Goal: Task Accomplishment & Management: Manage account settings

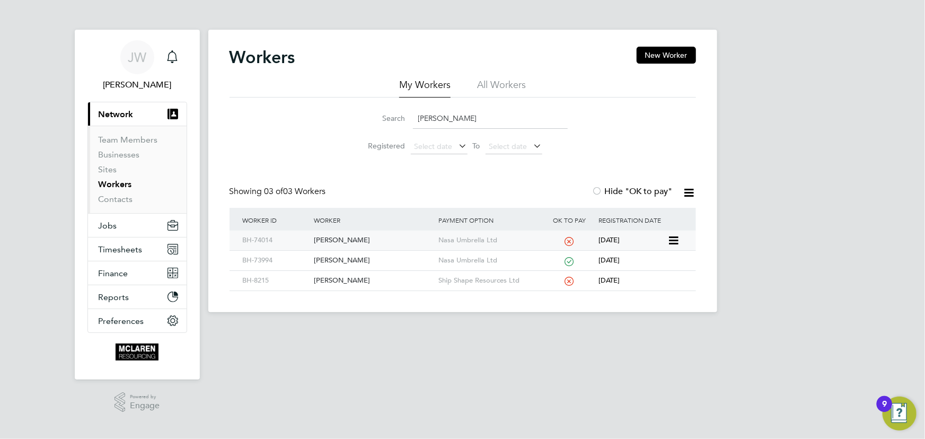
click at [339, 241] on div "[PERSON_NAME]" at bounding box center [373, 240] width 125 height 20
drag, startPoint x: 441, startPoint y: 123, endPoint x: 387, endPoint y: 125, distance: 54.1
click at [387, 125] on div "Search mcneill" at bounding box center [463, 118] width 210 height 21
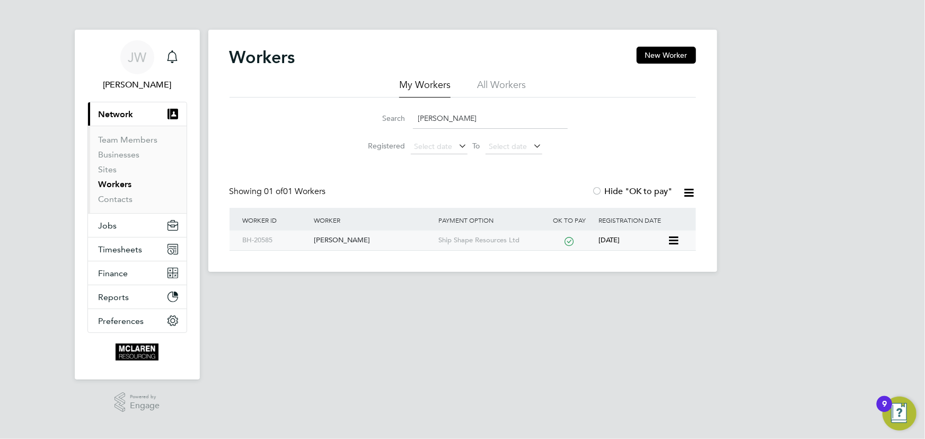
type input "ludwig sonne"
click at [342, 238] on div "Ludwig Peter Sonne" at bounding box center [373, 240] width 125 height 20
click at [126, 202] on link "Contacts" at bounding box center [116, 199] width 34 height 10
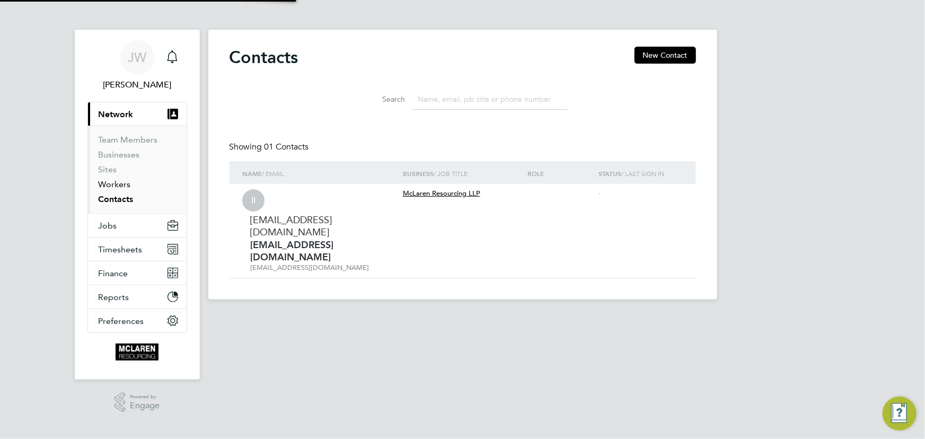
click at [119, 188] on link "Workers" at bounding box center [115, 184] width 32 height 10
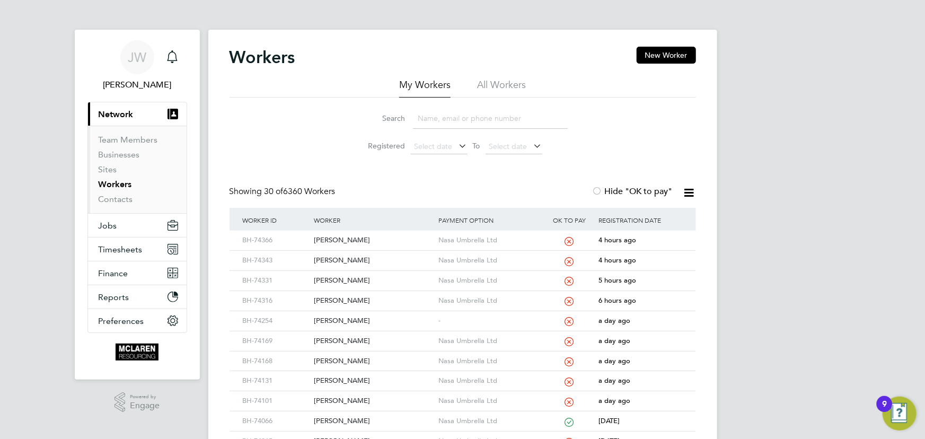
click at [434, 121] on input at bounding box center [490, 118] width 155 height 21
type input "daniel"
click at [338, 239] on div "[PERSON_NAME]" at bounding box center [373, 240] width 125 height 20
click at [119, 199] on link "Contacts" at bounding box center [116, 199] width 34 height 10
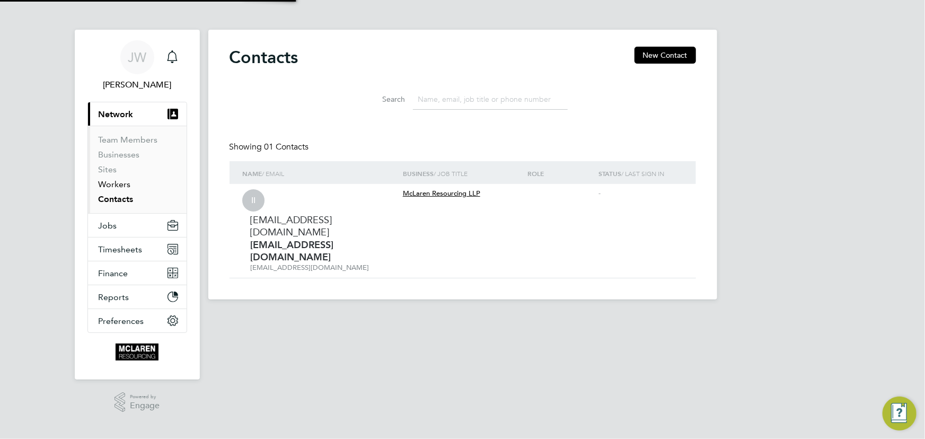
click at [116, 184] on link "Workers" at bounding box center [115, 184] width 32 height 10
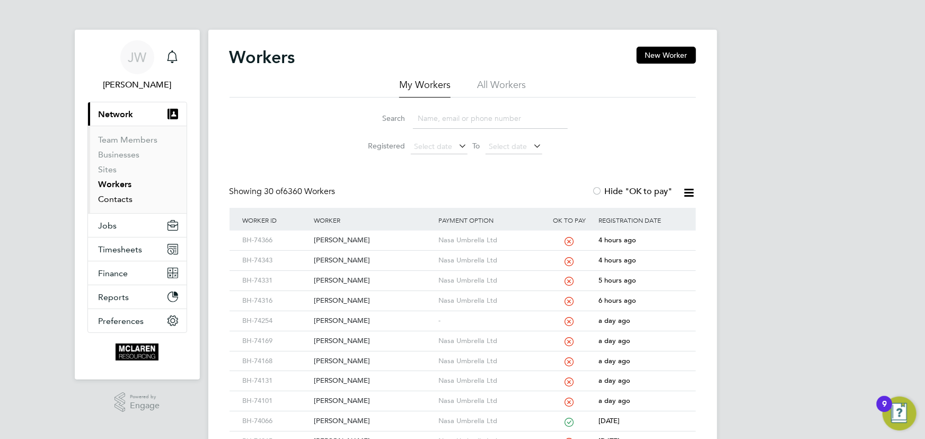
click at [121, 199] on link "Contacts" at bounding box center [116, 199] width 34 height 10
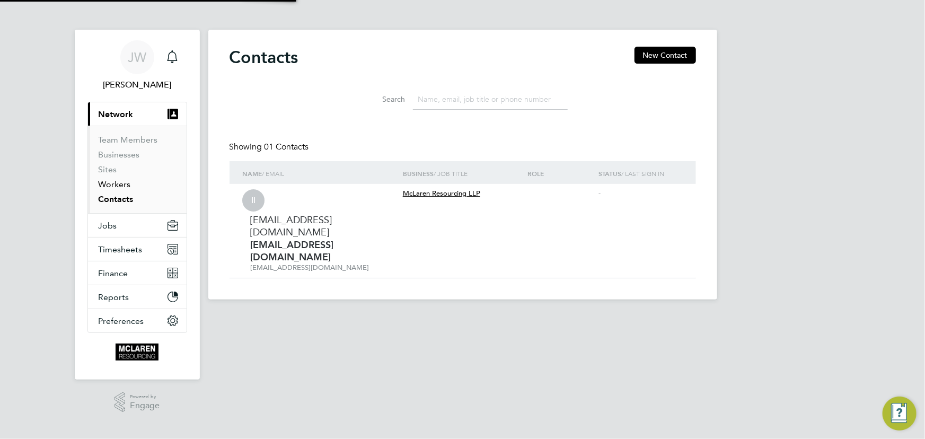
click at [119, 185] on link "Workers" at bounding box center [115, 184] width 32 height 10
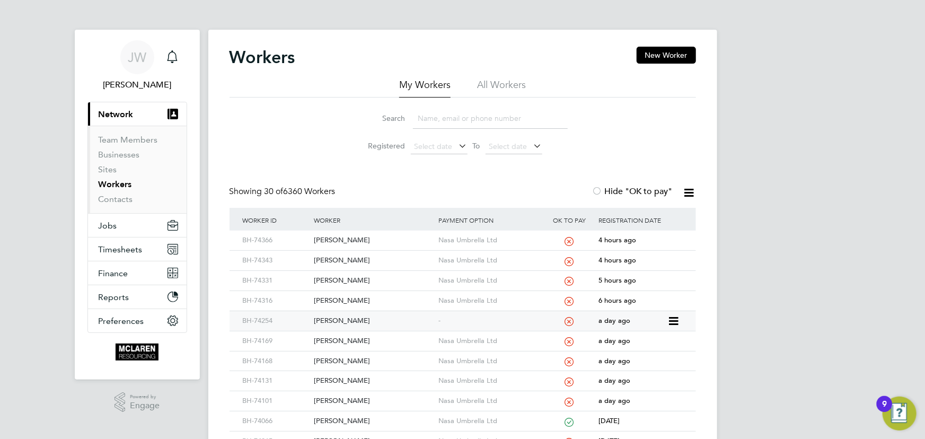
click at [335, 317] on div "Rory Massie" at bounding box center [373, 321] width 125 height 20
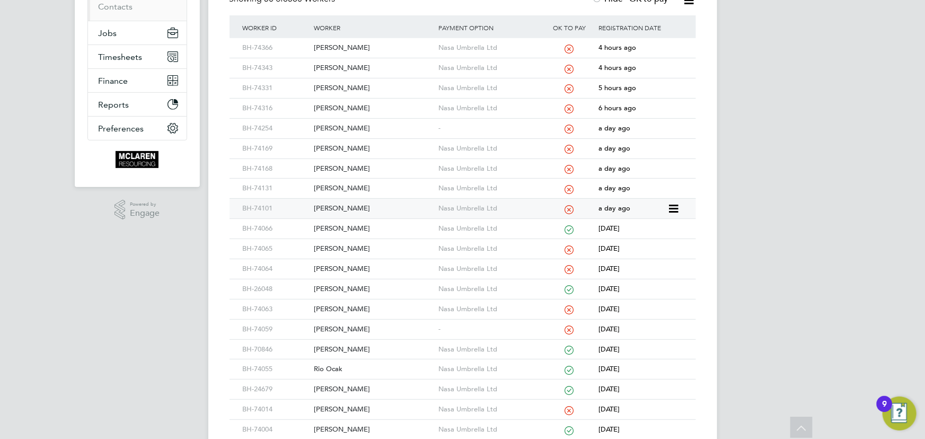
click at [344, 202] on div "[PERSON_NAME]" at bounding box center [373, 209] width 125 height 20
click at [345, 306] on div "Jack Stevenson" at bounding box center [373, 309] width 125 height 20
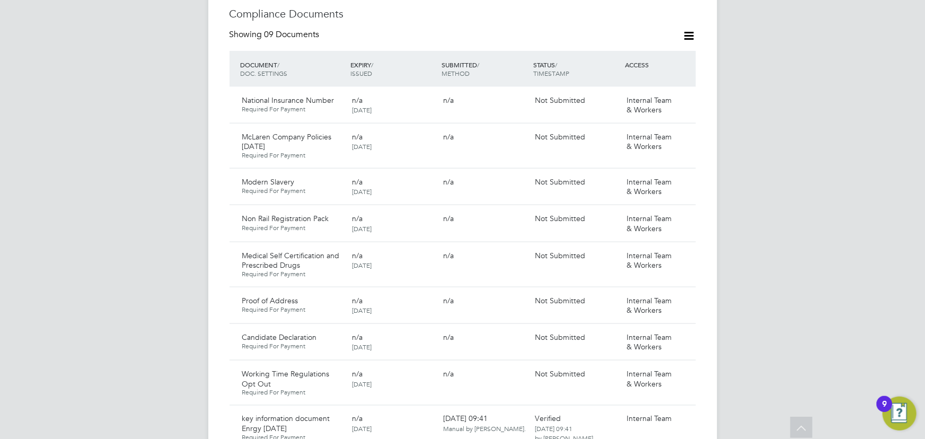
scroll to position [626, 0]
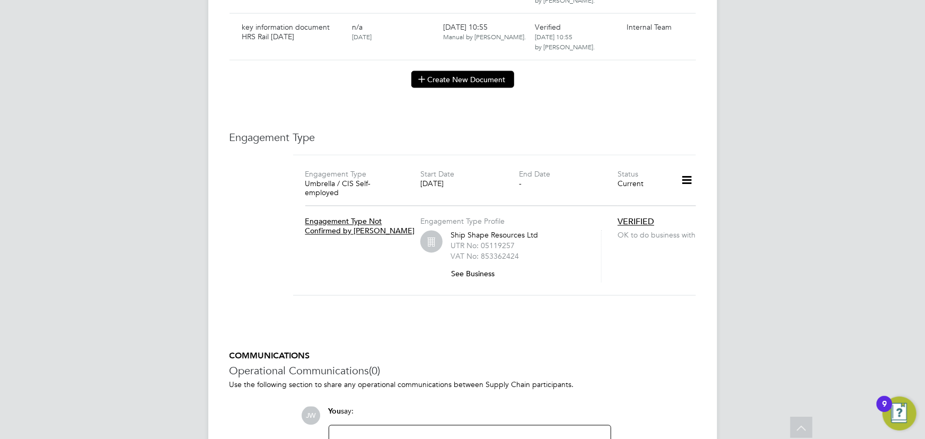
scroll to position [4770, 0]
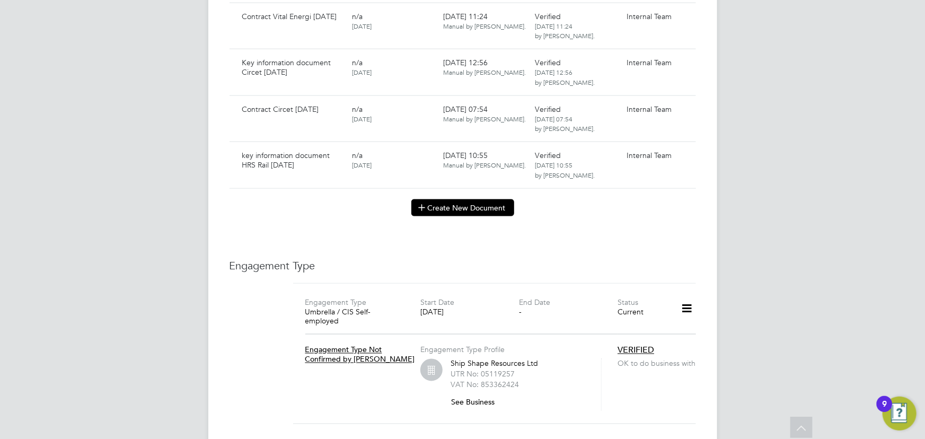
click at [445, 200] on button "Create New Document" at bounding box center [462, 207] width 103 height 17
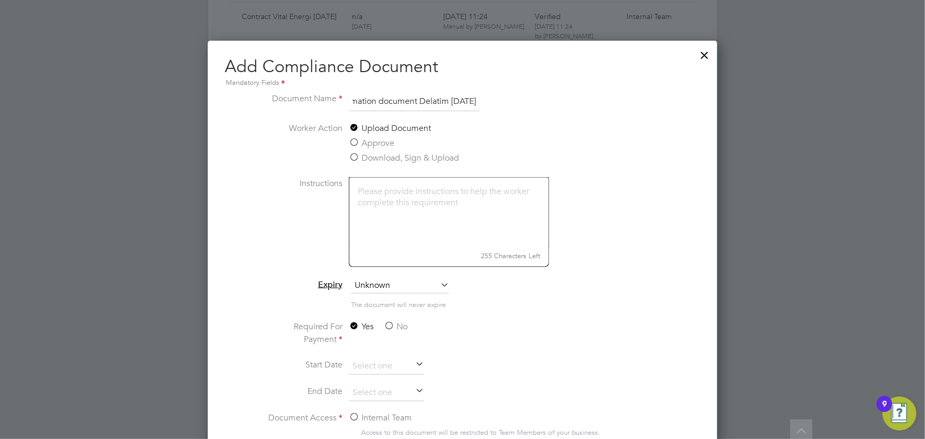
scroll to position [4963, 0]
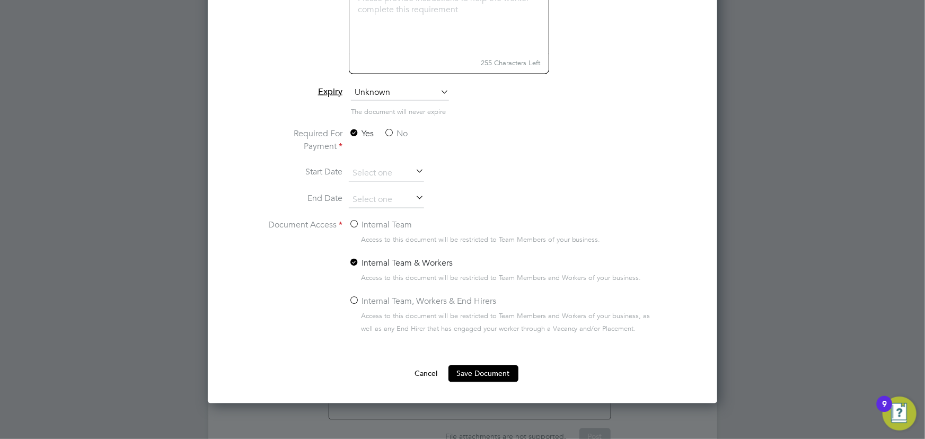
type input "Key information document Delatim 29.09.25"
click at [400, 132] on label "No" at bounding box center [396, 134] width 24 height 13
click at [0, 0] on input "No" at bounding box center [0, 0] width 0 height 0
click at [378, 219] on label "Internal Team" at bounding box center [380, 225] width 63 height 13
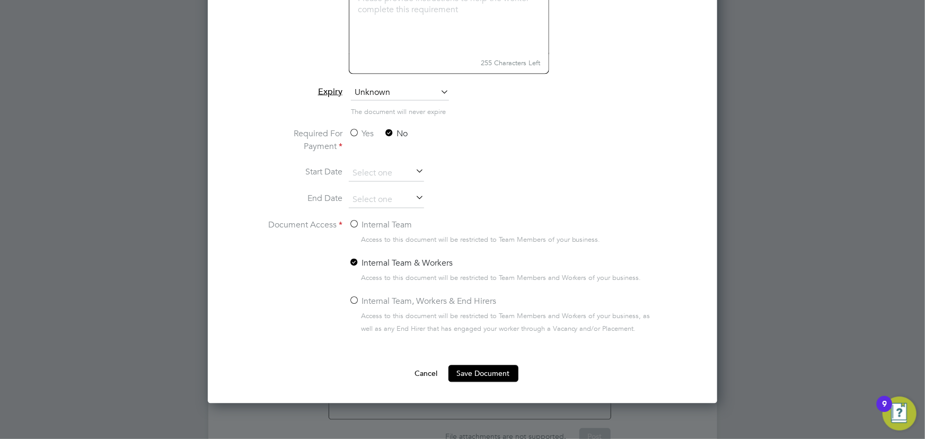
click at [0, 0] on input "Internal Team" at bounding box center [0, 0] width 0 height 0
click at [478, 377] on button "Save Document" at bounding box center [483, 373] width 70 height 17
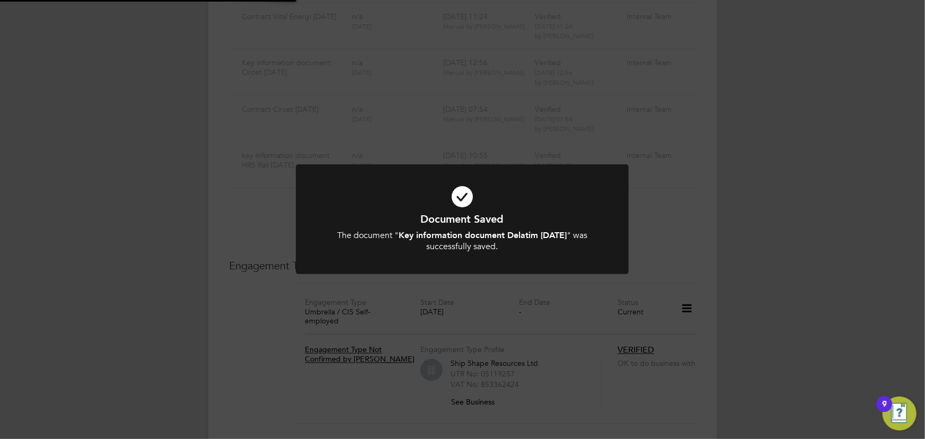
click at [848, 243] on div "Document Saved The document " Key information document Delatim 29.09.25 " was s…" at bounding box center [462, 219] width 925 height 439
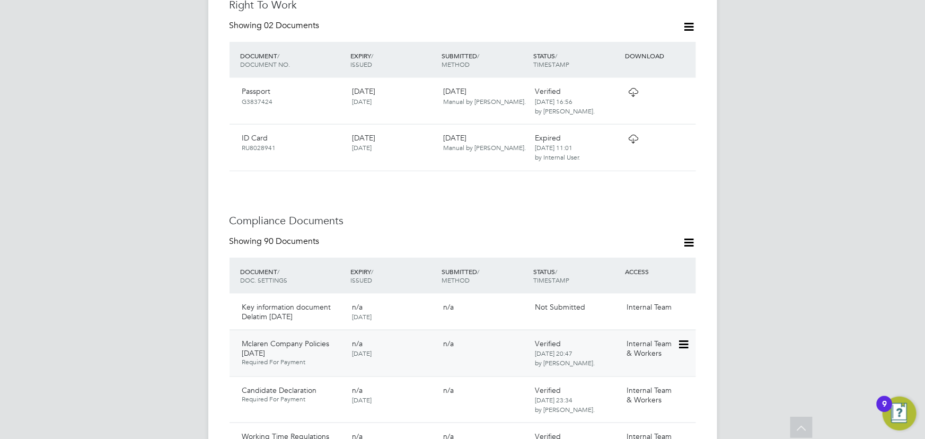
scroll to position [590, 0]
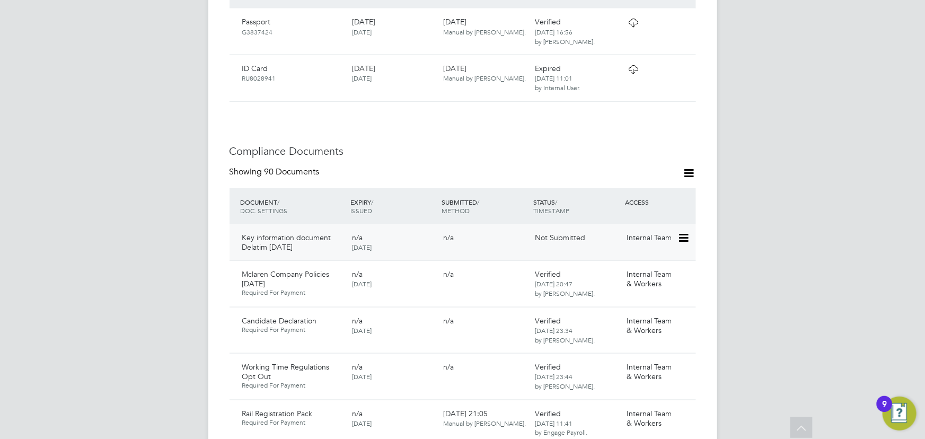
click at [687, 232] on icon at bounding box center [682, 238] width 11 height 13
click at [637, 257] on li "Submit Document" at bounding box center [651, 255] width 74 height 15
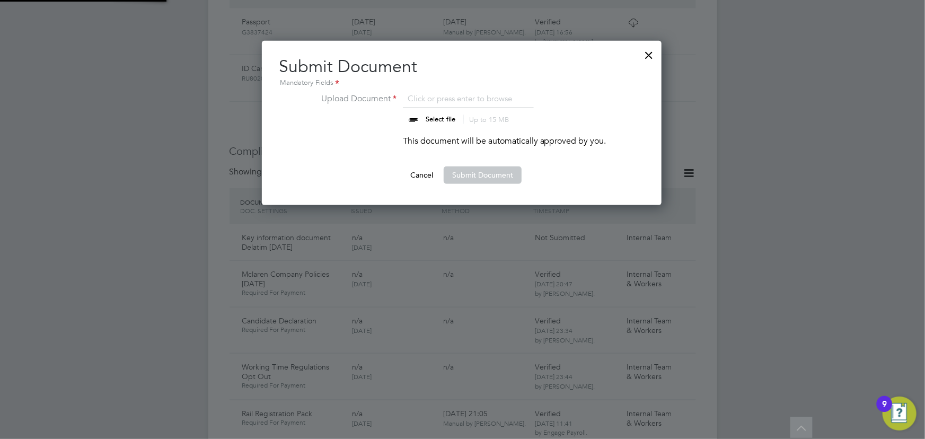
scroll to position [164, 401]
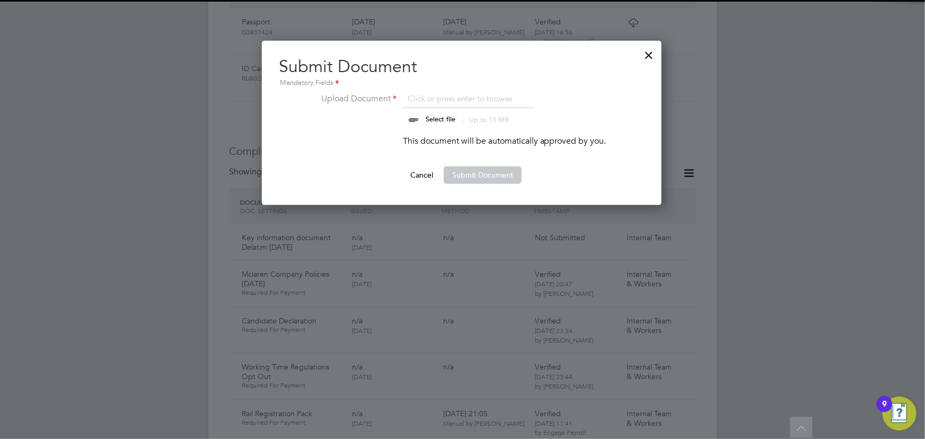
click at [440, 120] on input "file" at bounding box center [450, 108] width 166 height 32
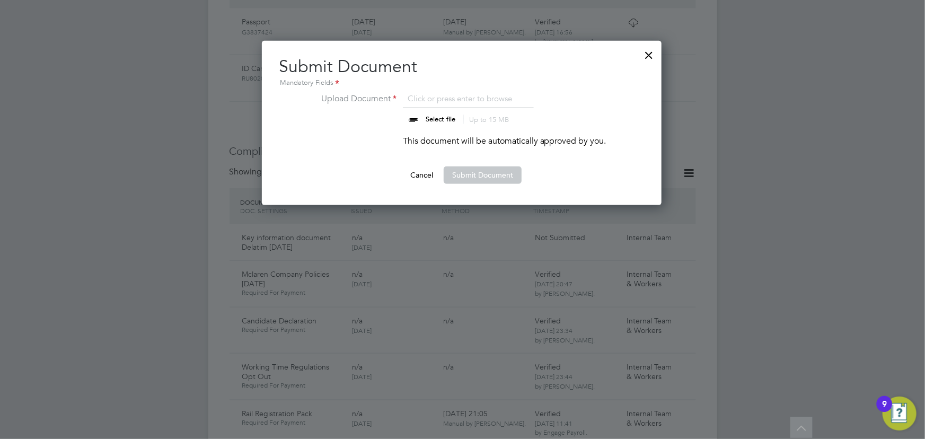
type input "C:\fakepath\Key Information Document (Self Employed-CIS) 3 Ludwig Sonne Delatim…"
click at [496, 174] on button "Submit Document" at bounding box center [482, 174] width 78 height 17
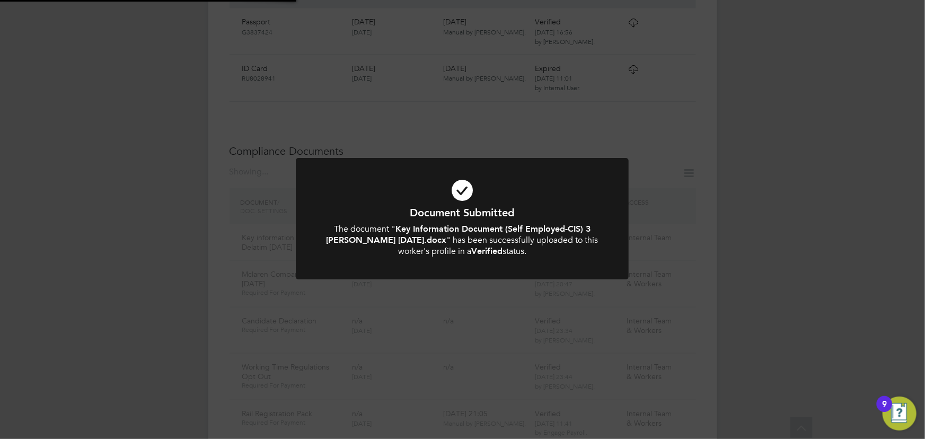
click at [752, 206] on div "Document Submitted The document " Key Information Document (Self Employed-CIS) …" at bounding box center [462, 219] width 925 height 439
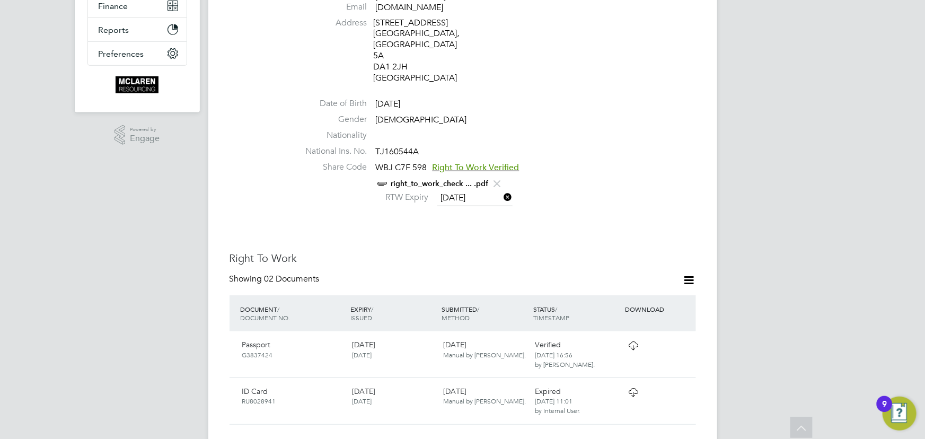
scroll to position [60, 0]
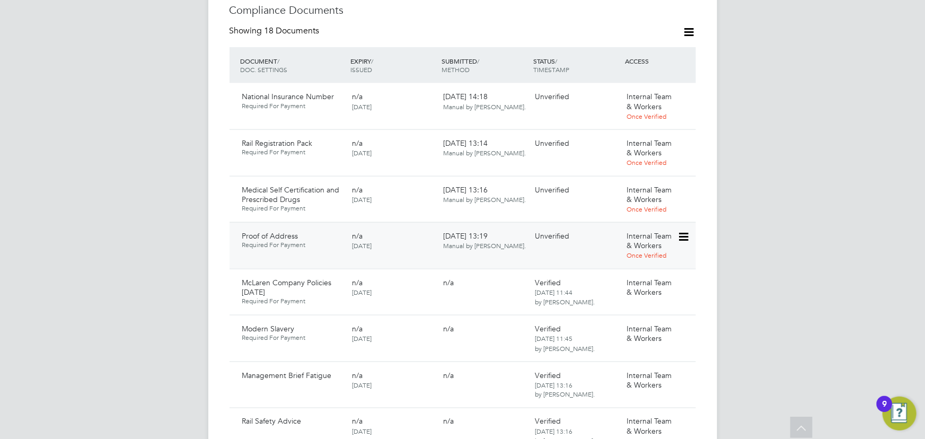
scroll to position [626, 0]
click at [682, 183] on icon at bounding box center [682, 189] width 11 height 13
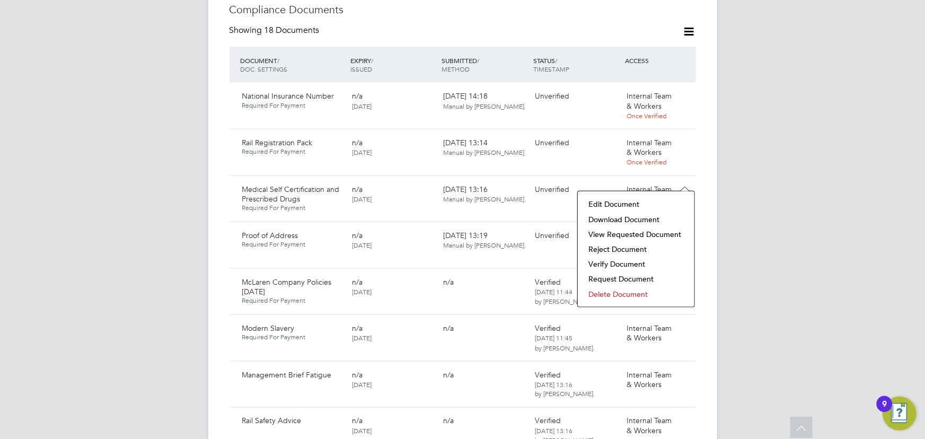
click at [637, 217] on li "Download Document" at bounding box center [636, 219] width 106 height 15
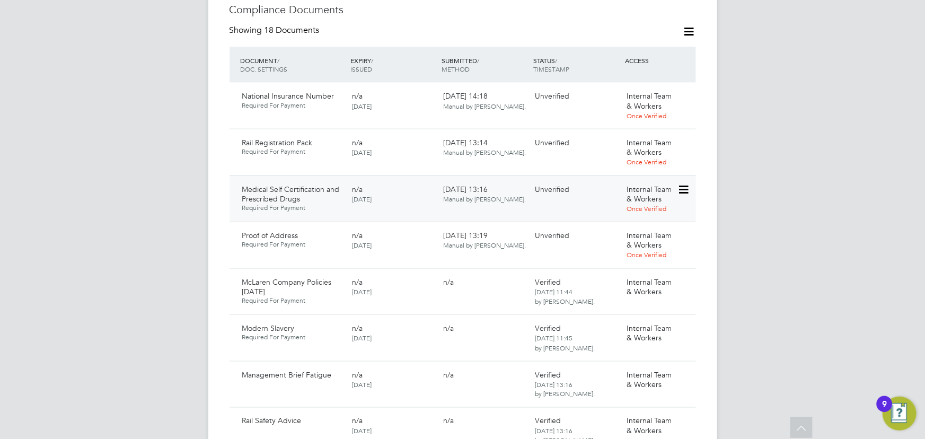
click at [688, 183] on icon at bounding box center [682, 189] width 11 height 13
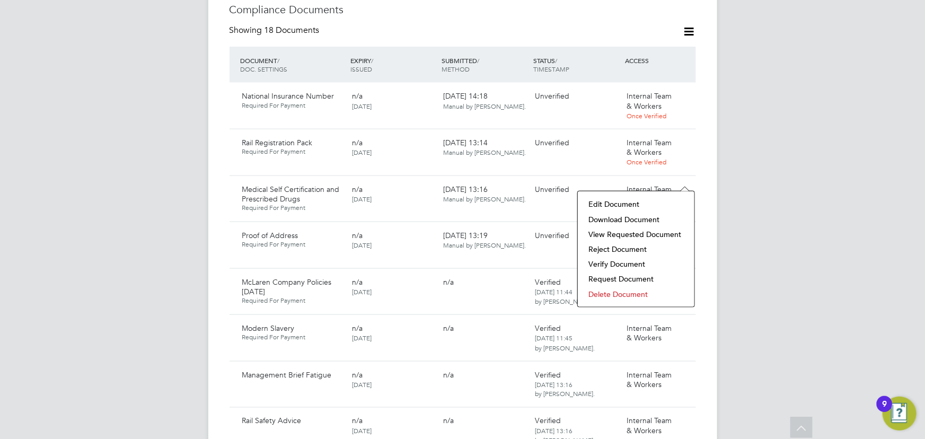
click at [633, 261] on li "Verify Document" at bounding box center [636, 263] width 106 height 15
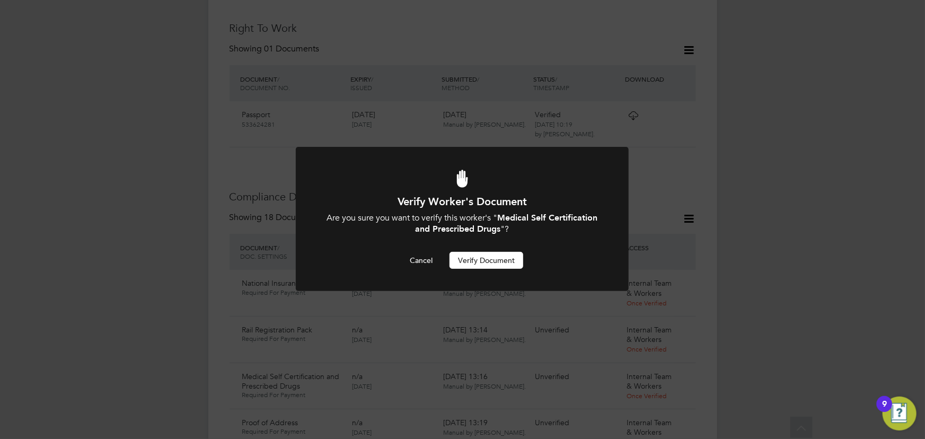
scroll to position [0, 0]
click at [485, 259] on button "Verify Document" at bounding box center [486, 260] width 74 height 17
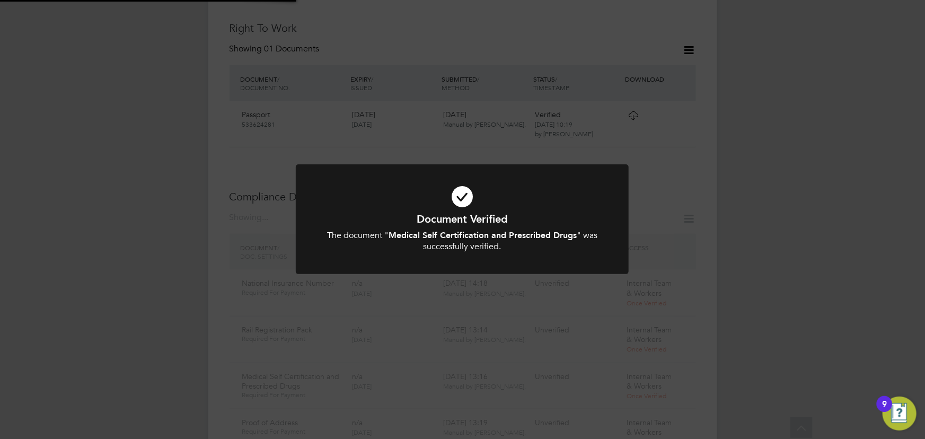
click at [772, 218] on div "Document Verified The document " Medical Self Certification and Prescribed Drug…" at bounding box center [462, 219] width 925 height 439
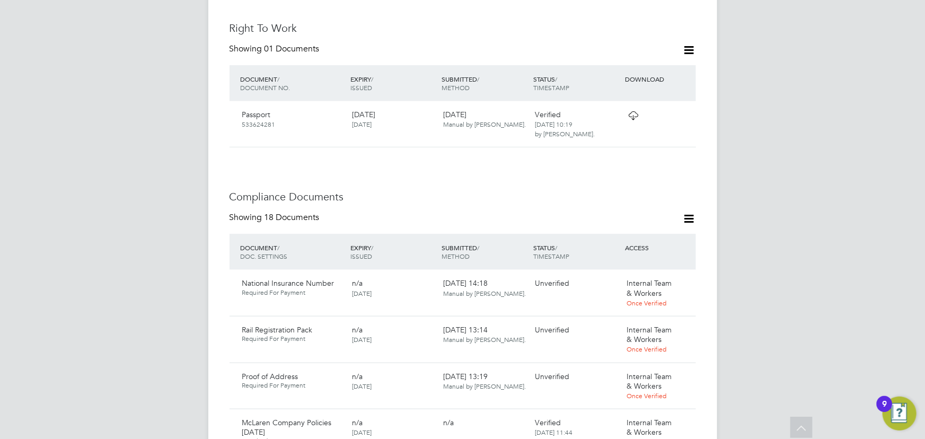
scroll to position [631, 0]
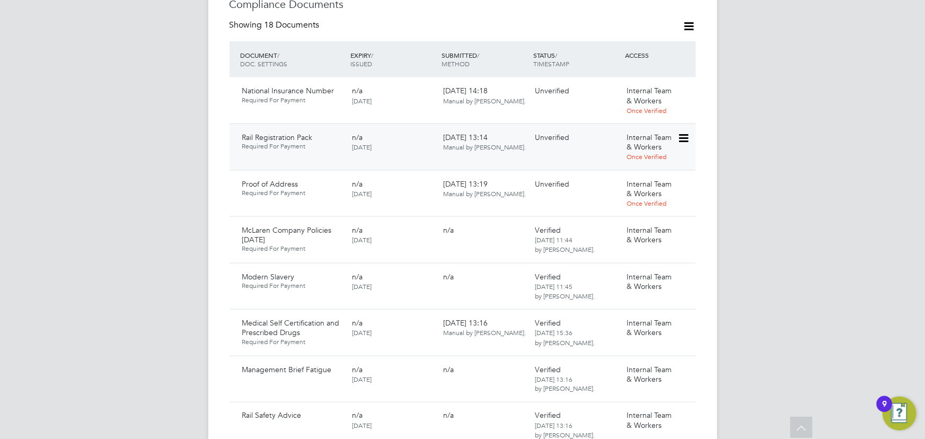
click at [692, 128] on div at bounding box center [686, 137] width 19 height 19
click at [679, 132] on icon at bounding box center [682, 138] width 11 height 13
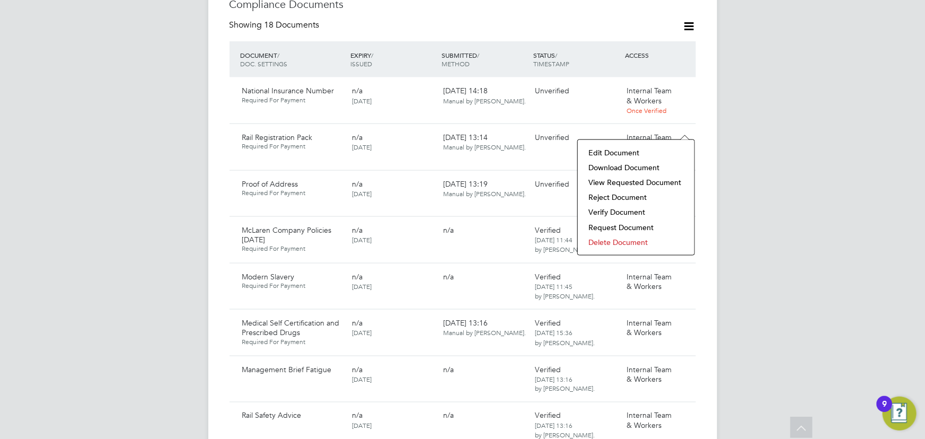
click at [641, 165] on li "Download Document" at bounding box center [636, 167] width 106 height 15
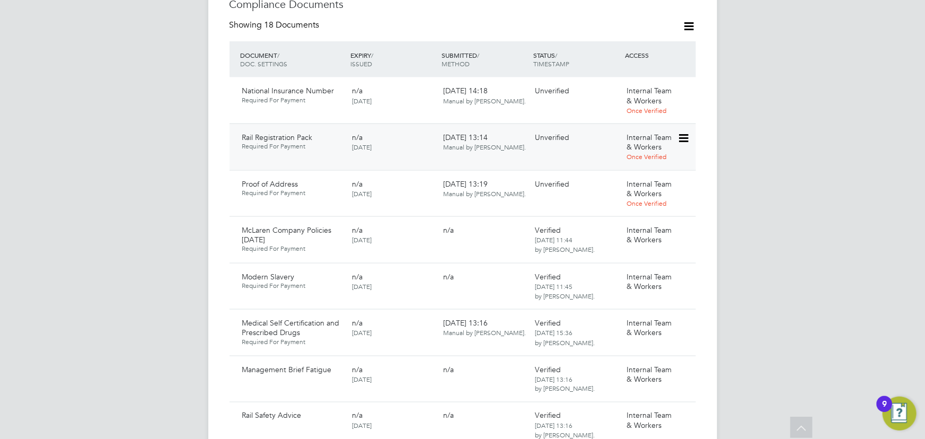
click at [683, 132] on icon at bounding box center [682, 138] width 11 height 13
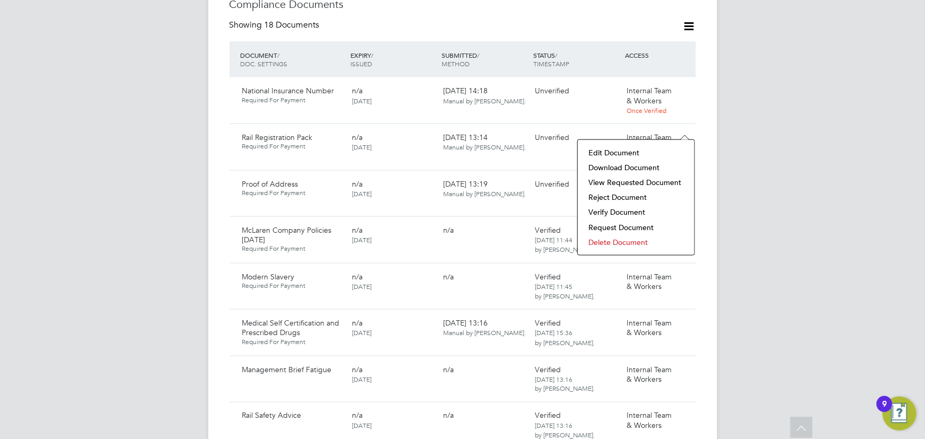
click at [624, 210] on li "Verify Document" at bounding box center [636, 212] width 106 height 15
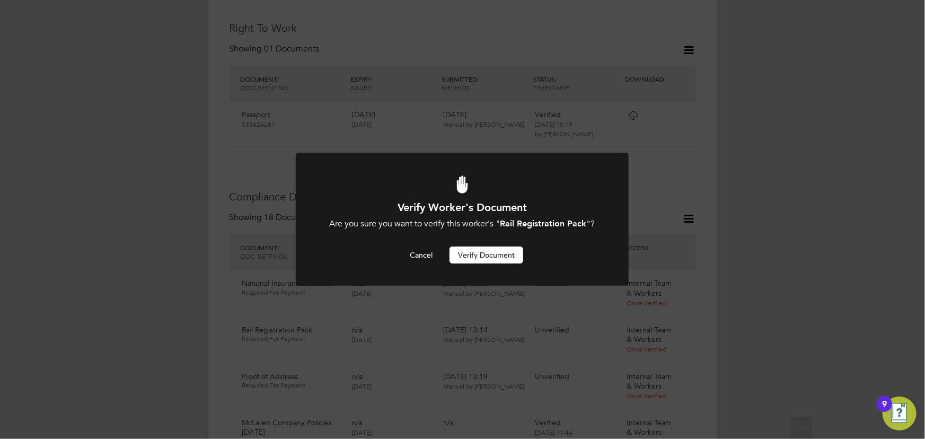
click at [496, 258] on button "Verify Document" at bounding box center [486, 254] width 74 height 17
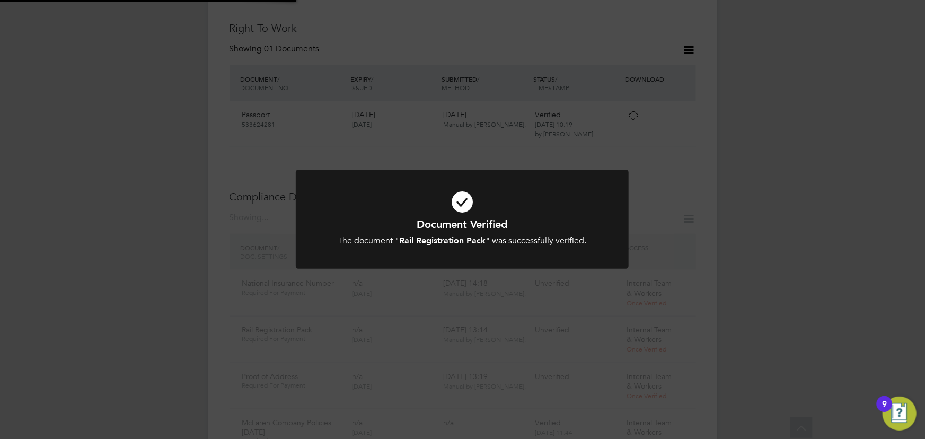
click at [803, 190] on div "Document Verified The document " Rail Registration Pack " was successfully veri…" at bounding box center [462, 219] width 925 height 439
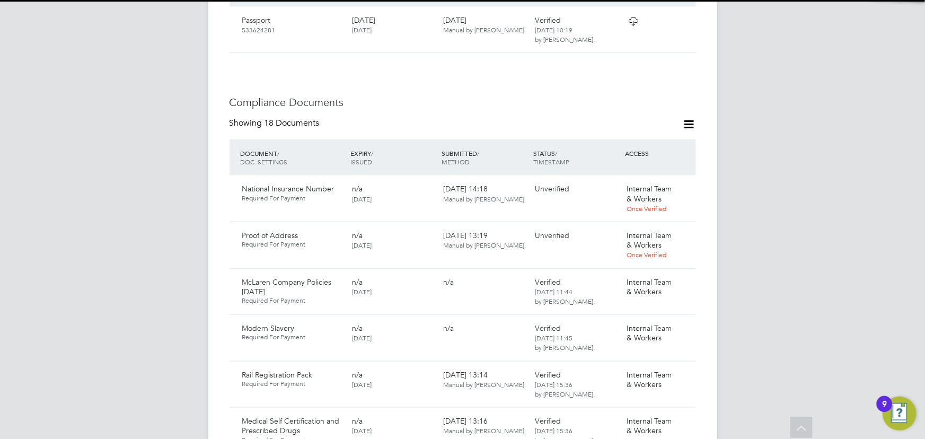
scroll to position [631, 0]
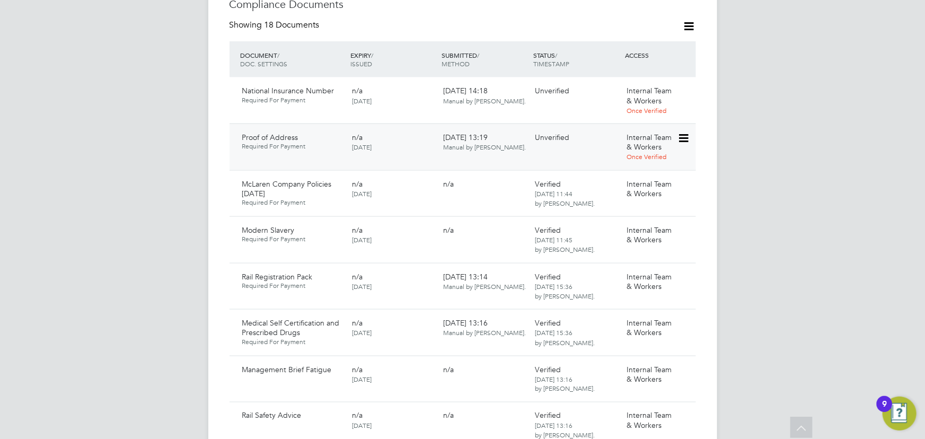
click at [688, 132] on icon at bounding box center [682, 138] width 11 height 13
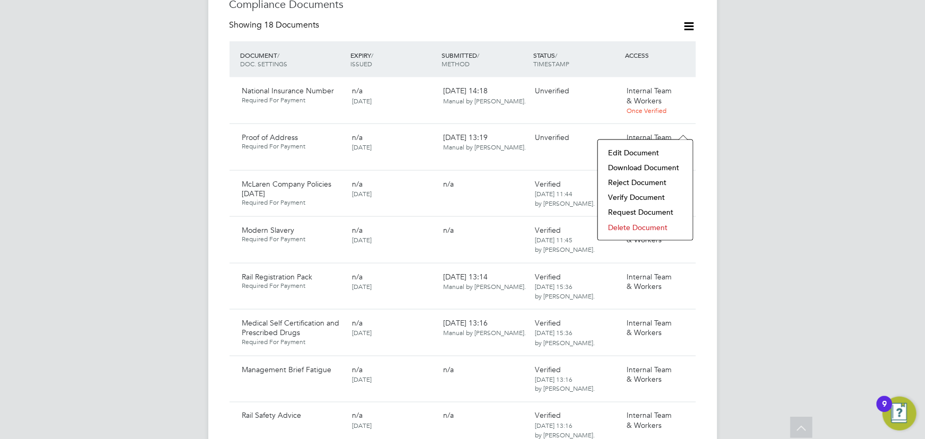
click at [637, 170] on li "Download Document" at bounding box center [645, 167] width 84 height 15
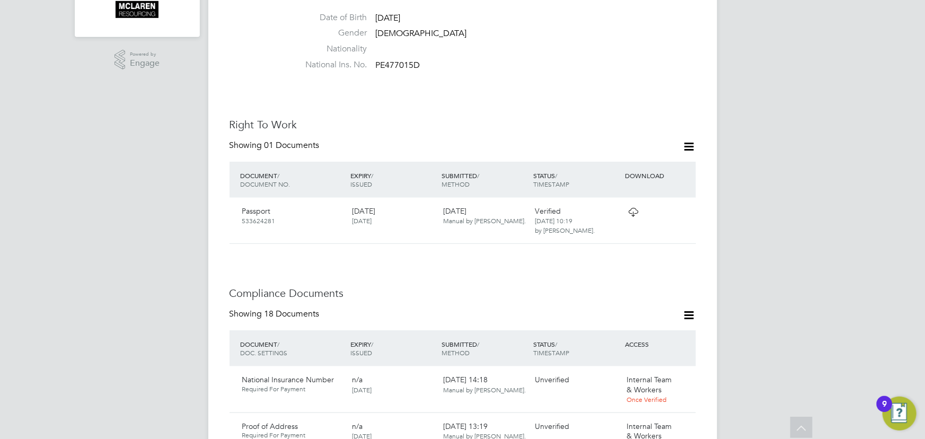
scroll to position [583, 0]
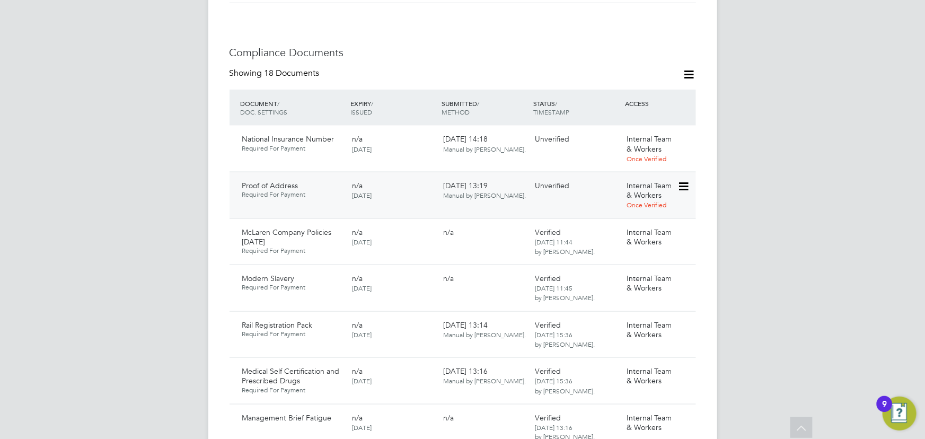
click at [683, 180] on icon at bounding box center [682, 186] width 11 height 13
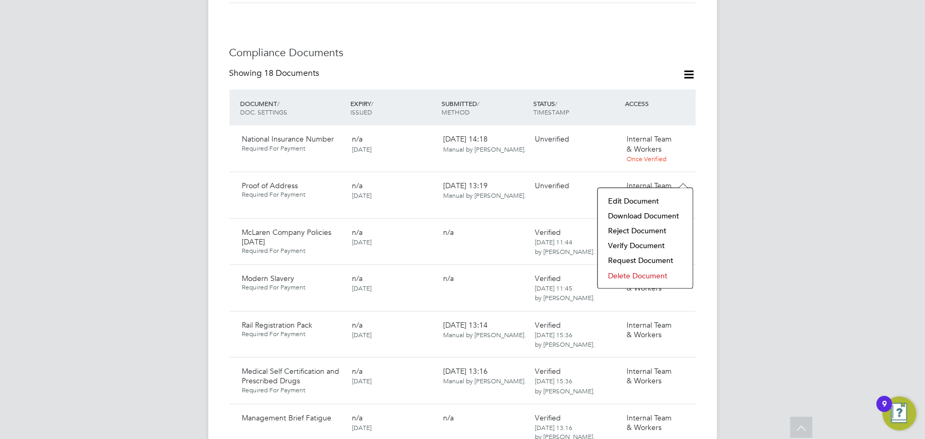
click at [635, 247] on li "Verify Document" at bounding box center [645, 245] width 84 height 15
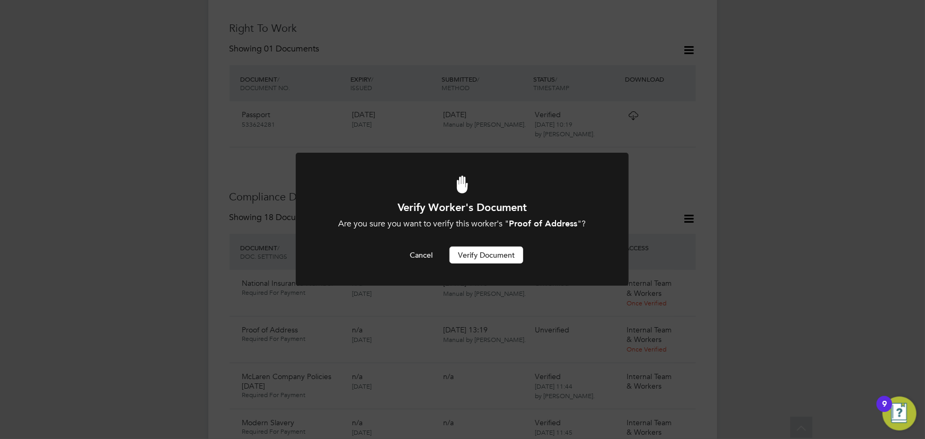
scroll to position [0, 0]
click at [524, 251] on div "Cancel Verify Document" at bounding box center [461, 254] width 275 height 17
click at [511, 256] on button "Verify Document" at bounding box center [486, 254] width 74 height 17
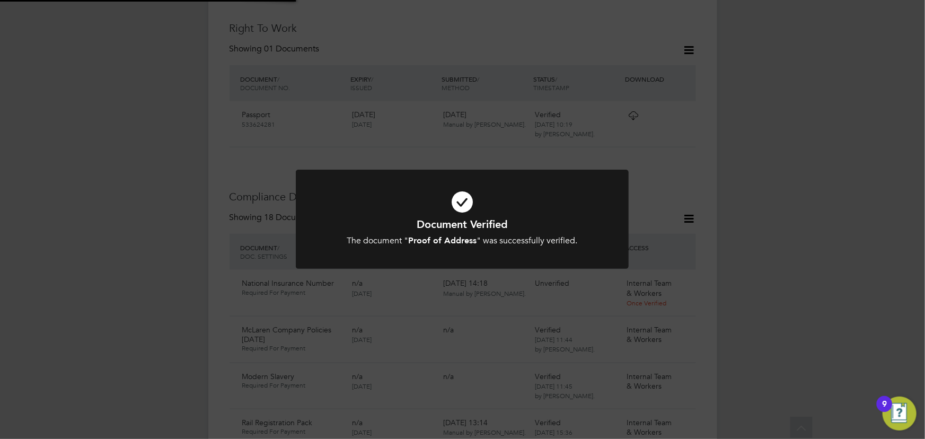
click at [821, 212] on div "Document Verified The document " Proof of Address " was successfully verified. …" at bounding box center [462, 219] width 925 height 439
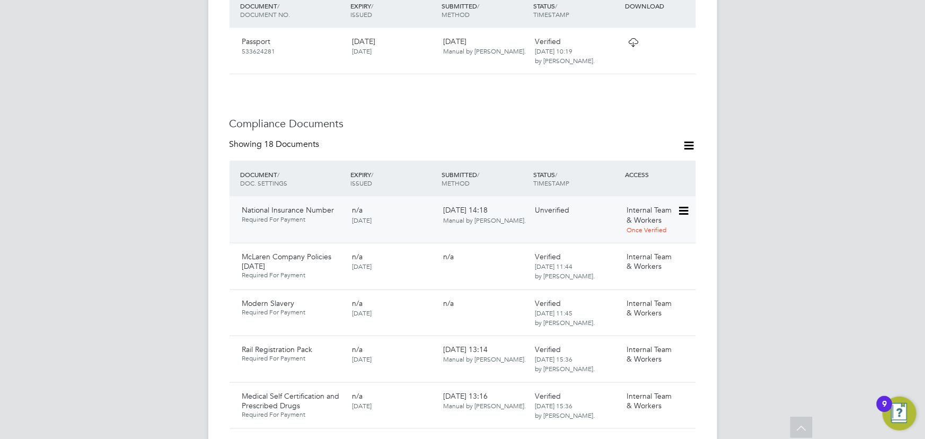
scroll to position [583, 0]
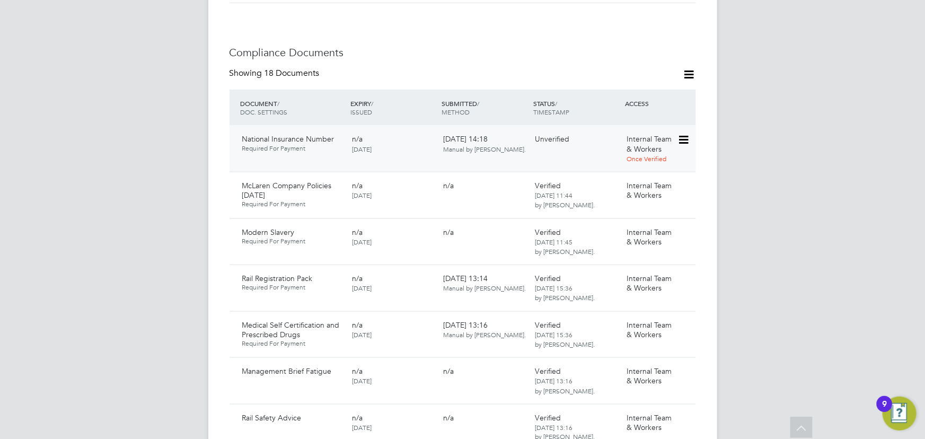
click at [683, 134] on icon at bounding box center [682, 140] width 11 height 13
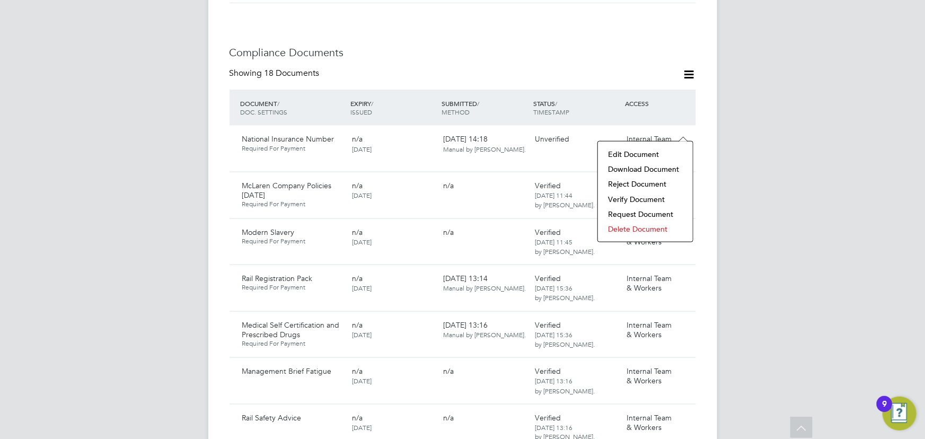
click at [628, 172] on li "Download Document" at bounding box center [645, 169] width 84 height 15
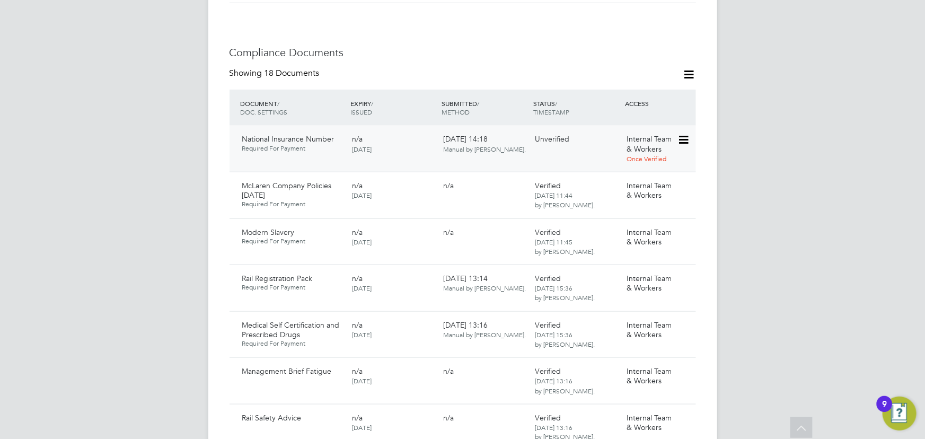
click at [686, 134] on icon at bounding box center [682, 140] width 11 height 13
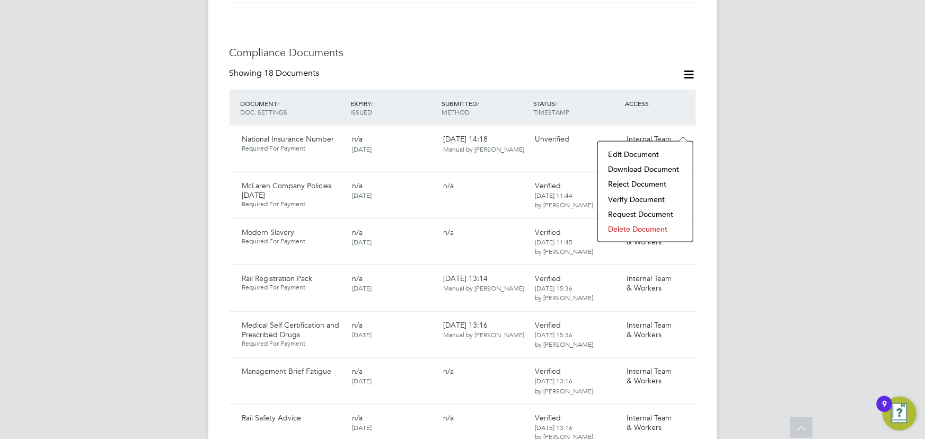
click at [618, 228] on li "Delete Document" at bounding box center [645, 228] width 84 height 15
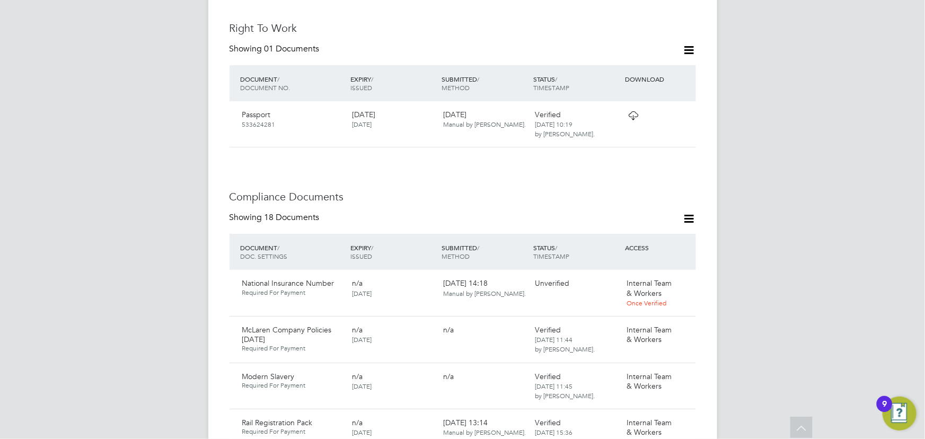
scroll to position [0, 0]
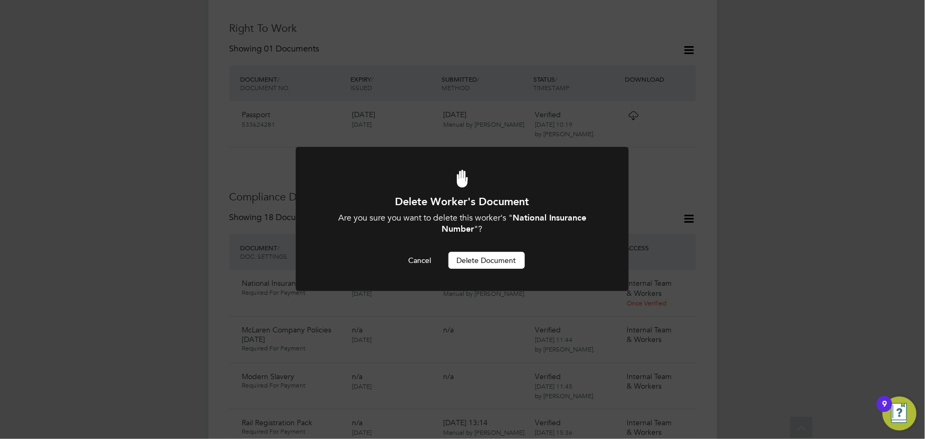
click at [500, 265] on button "Delete Document" at bounding box center [486, 260] width 76 height 17
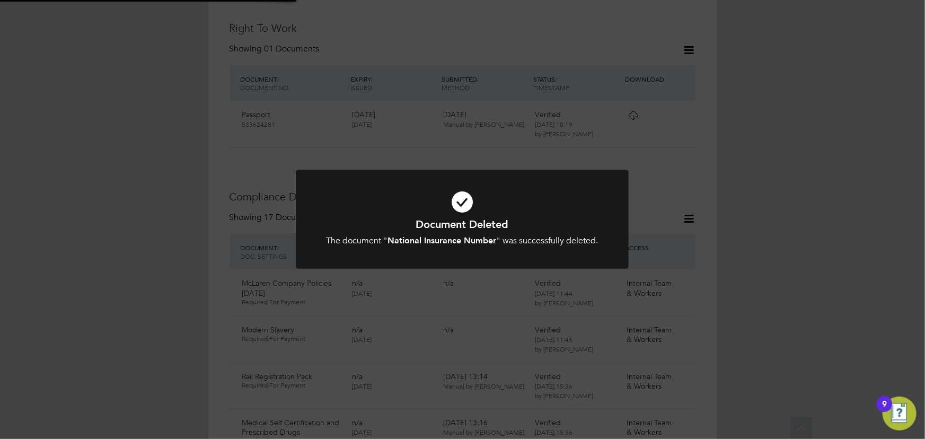
click at [784, 207] on div "Document Deleted The document " National Insurance Number " was successfully de…" at bounding box center [462, 219] width 925 height 439
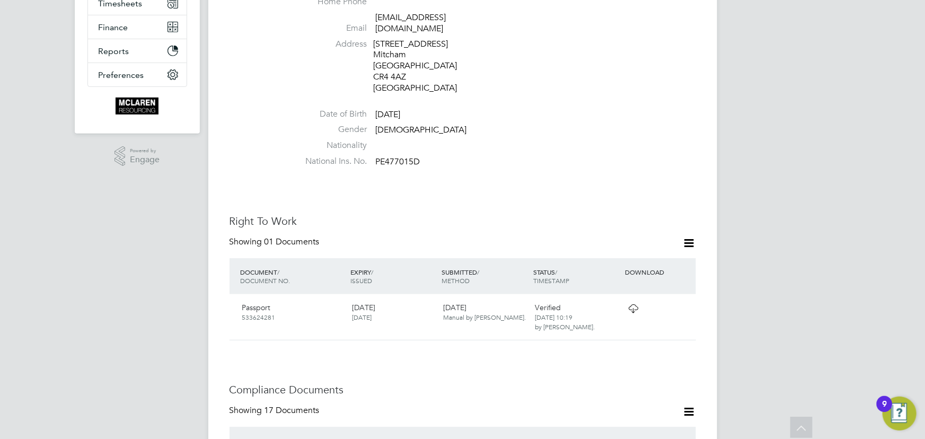
scroll to position [0, 0]
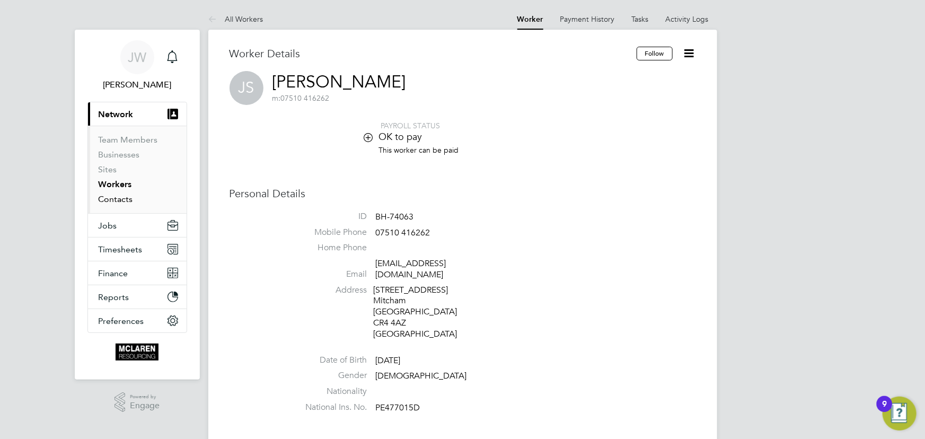
click at [111, 199] on link "Contacts" at bounding box center [116, 199] width 34 height 10
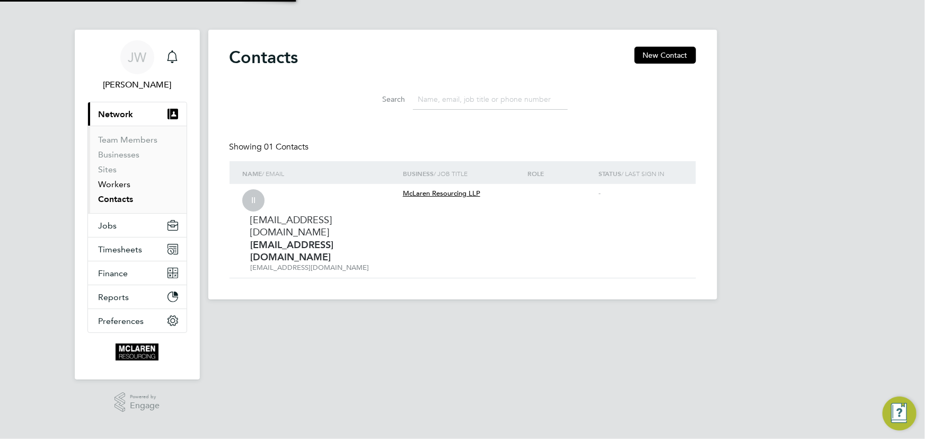
click at [109, 181] on link "Workers" at bounding box center [115, 184] width 32 height 10
